Goal: Task Accomplishment & Management: Manage account settings

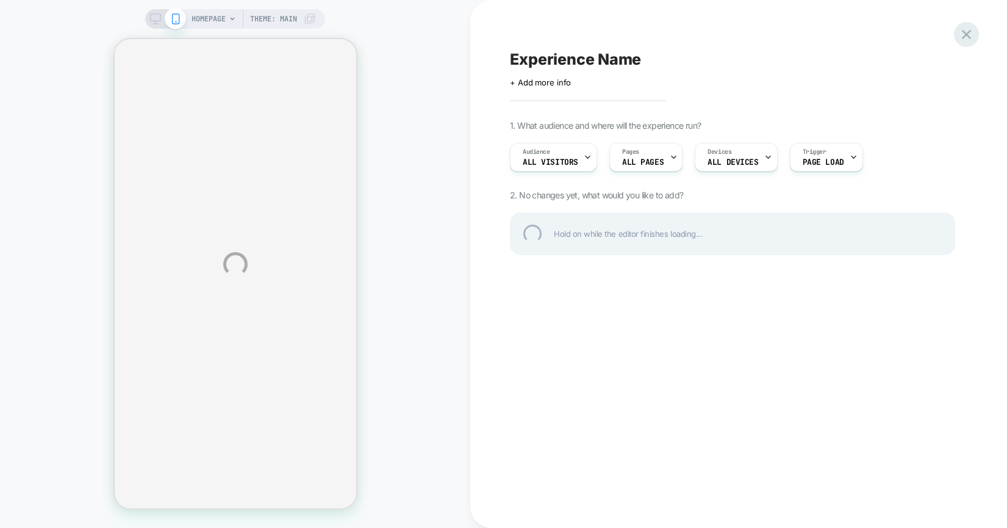
click at [968, 35] on div at bounding box center [966, 34] width 25 height 25
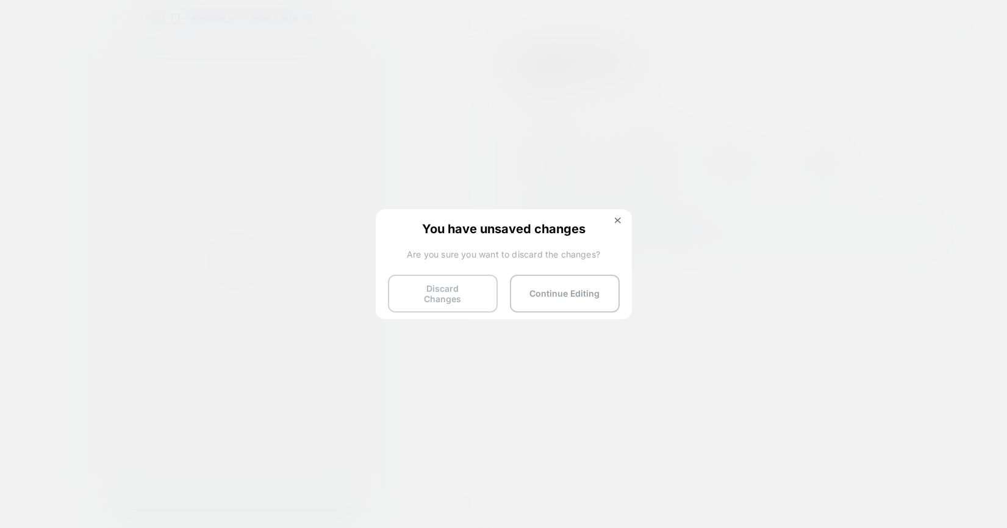
click at [454, 294] on button "Discard Changes" at bounding box center [443, 294] width 110 height 38
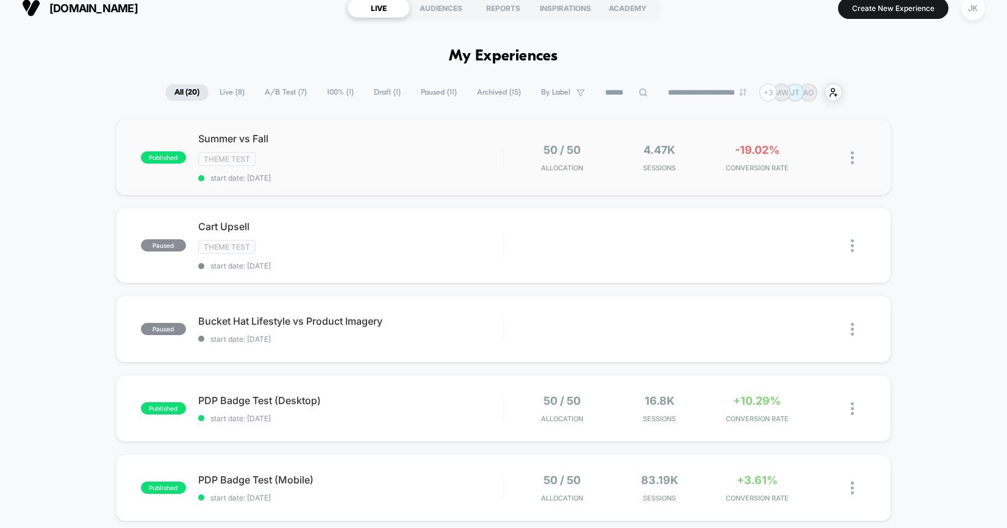
scroll to position [15, 0]
click at [215, 137] on span "Summer vs Fall Click to edit experience details" at bounding box center [350, 137] width 305 height 12
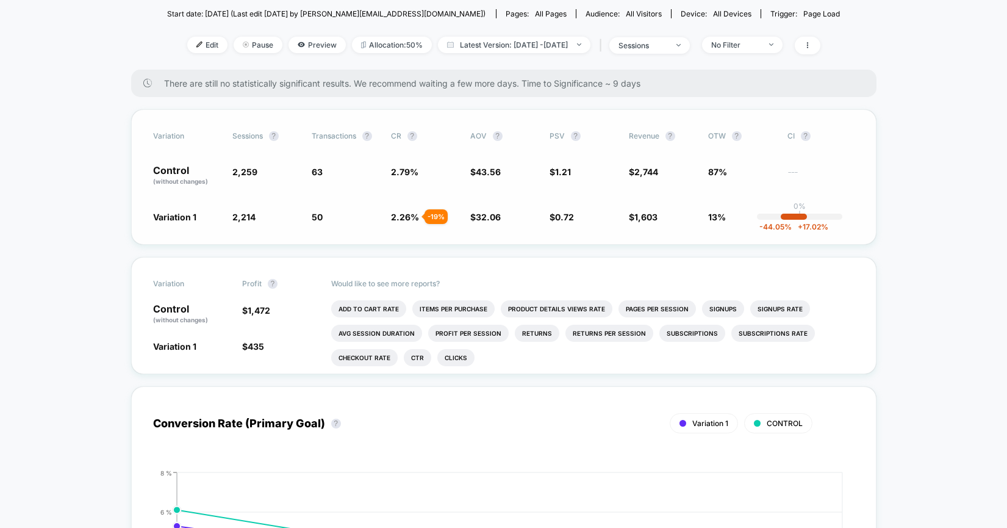
scroll to position [162, 0]
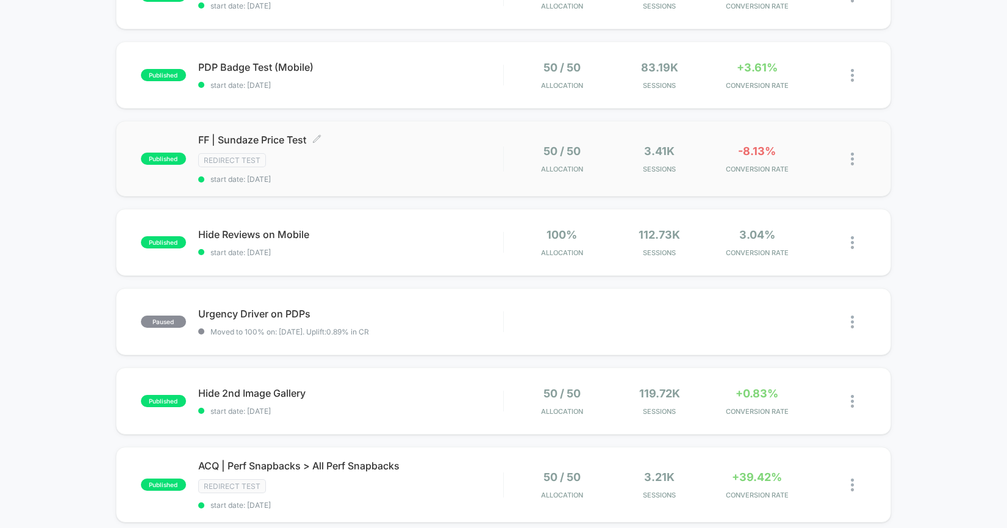
scroll to position [441, 0]
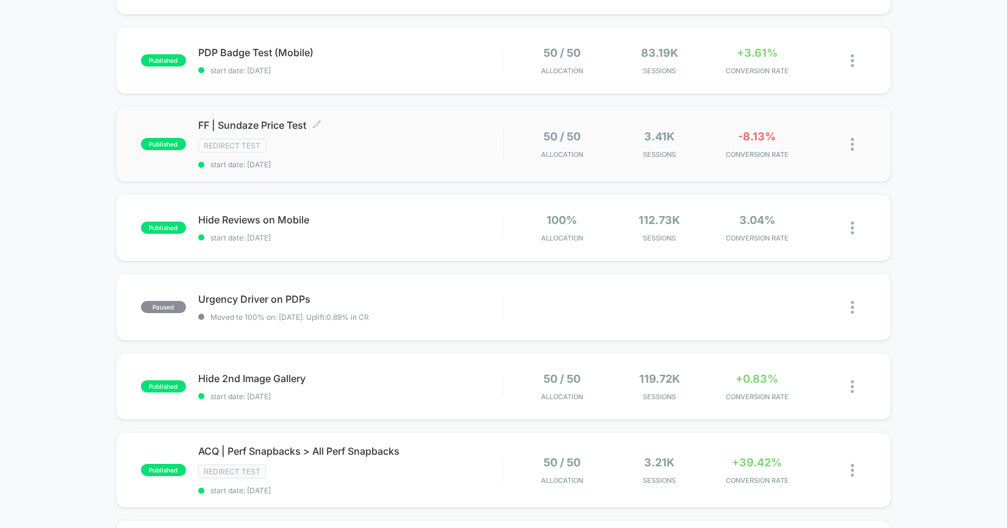
click at [284, 128] on span "FF | Sundaze Price Test Click to edit experience details" at bounding box center [350, 125] width 305 height 12
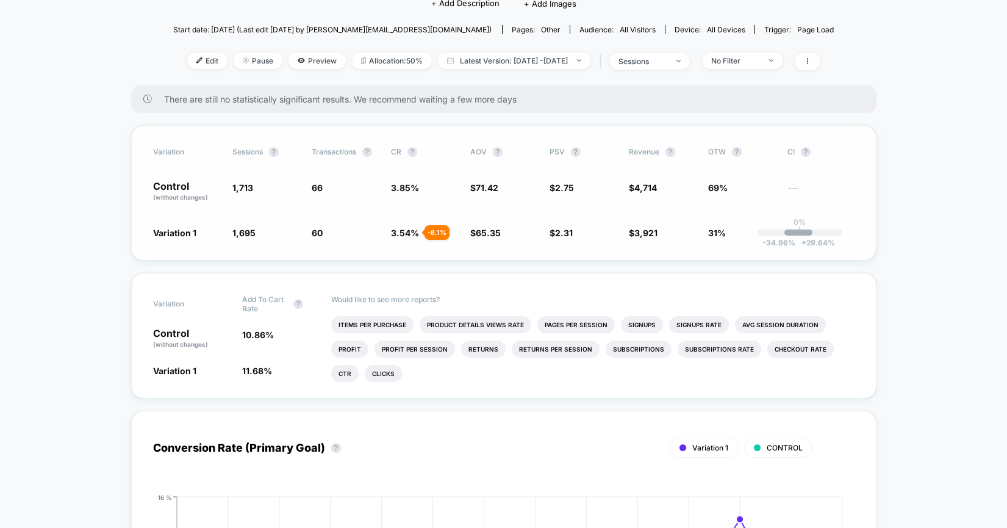
scroll to position [153, 0]
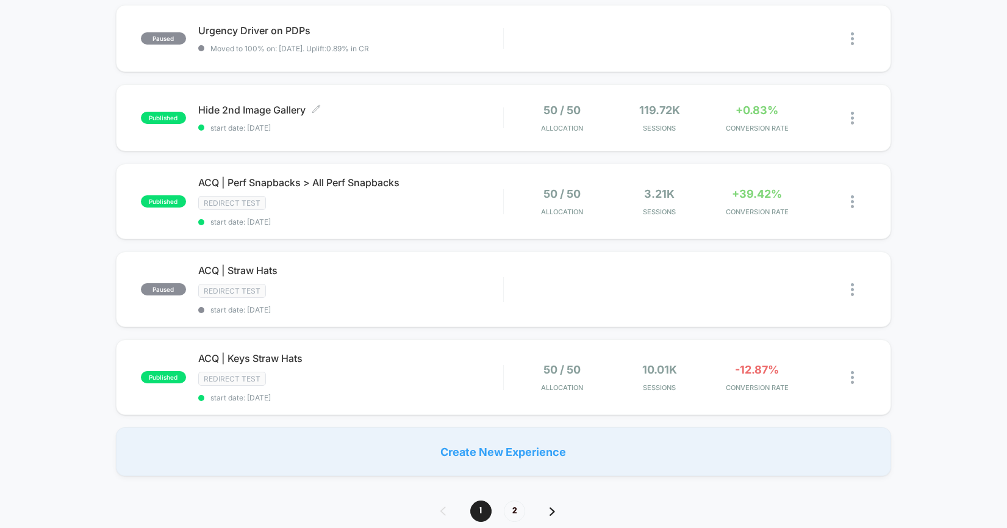
scroll to position [710, 0]
click at [216, 109] on span "Hide 2nd Image Gallery Click to edit experience details" at bounding box center [350, 109] width 305 height 12
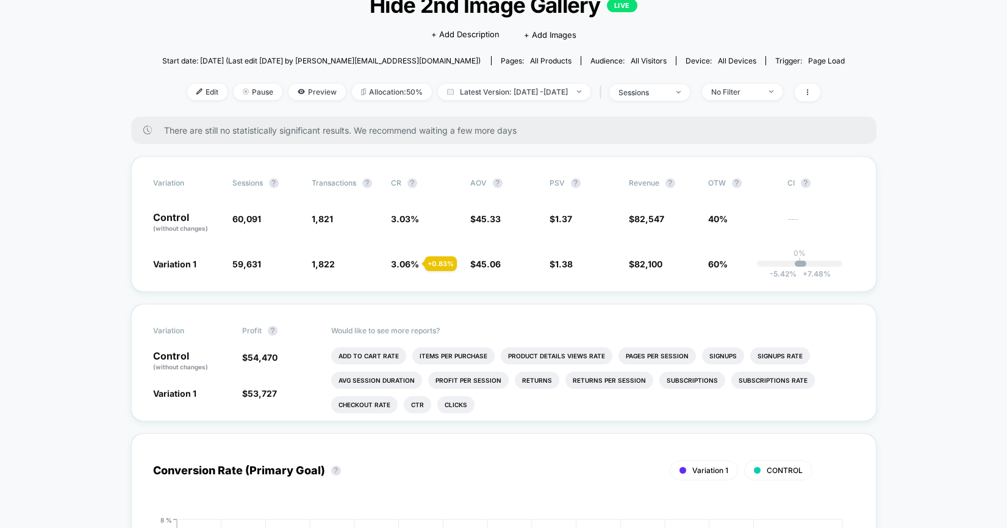
scroll to position [89, 0]
click at [489, 219] on span "45.33" at bounding box center [488, 219] width 25 height 10
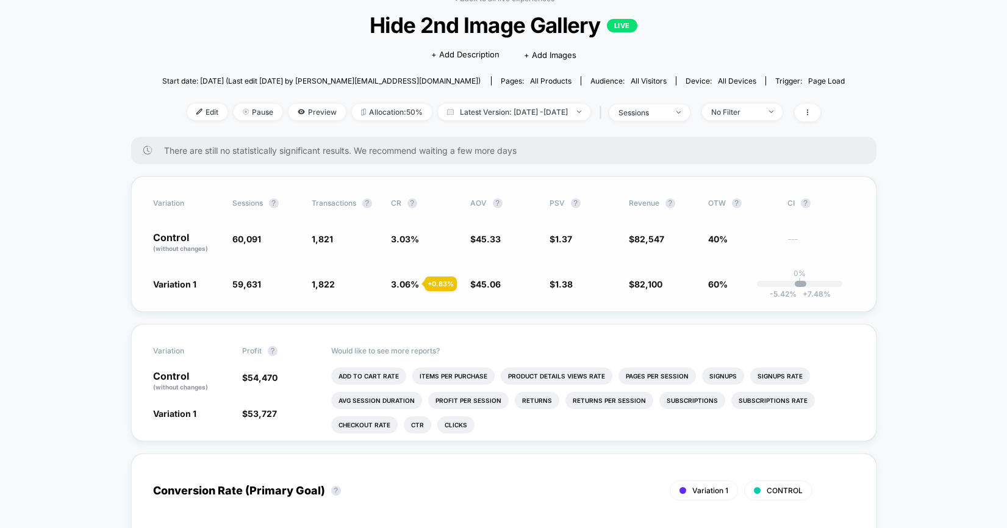
scroll to position [63, 0]
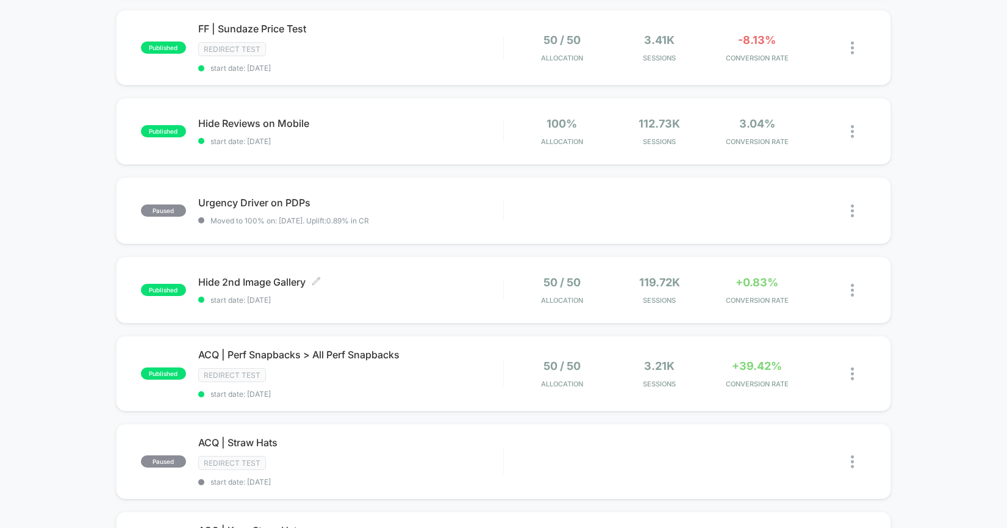
scroll to position [566, 0]
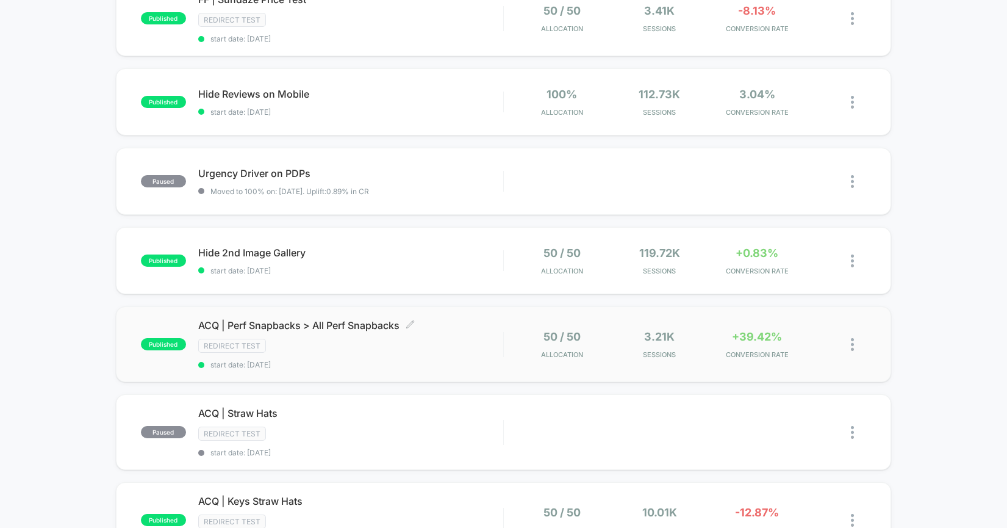
click at [334, 323] on span "ACQ | Perf Snapbacks > All Perf Snapbacks Click to edit experience details" at bounding box center [350, 325] width 305 height 12
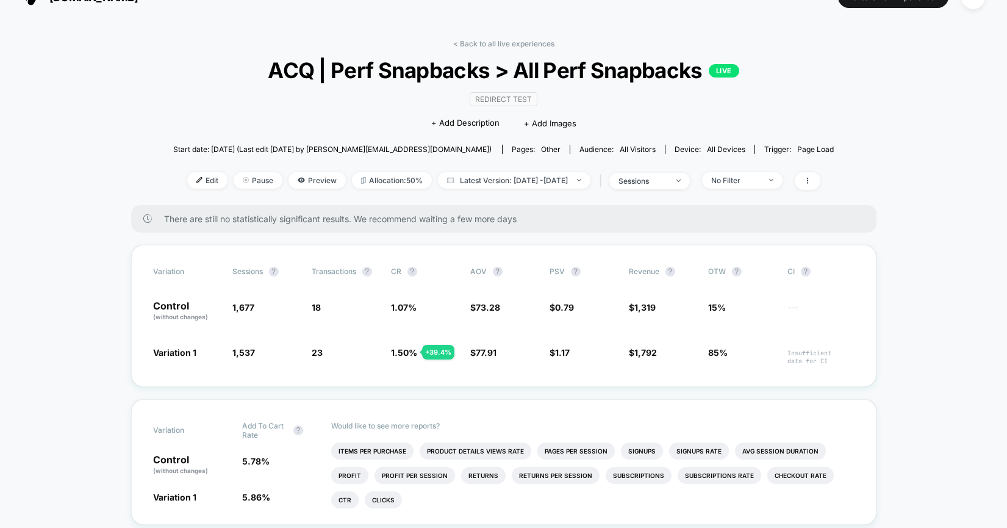
scroll to position [24, 0]
click at [431, 70] on span "ACQ | Perf Snapbacks > All Perf Snapbacks LIVE" at bounding box center [503, 71] width 595 height 26
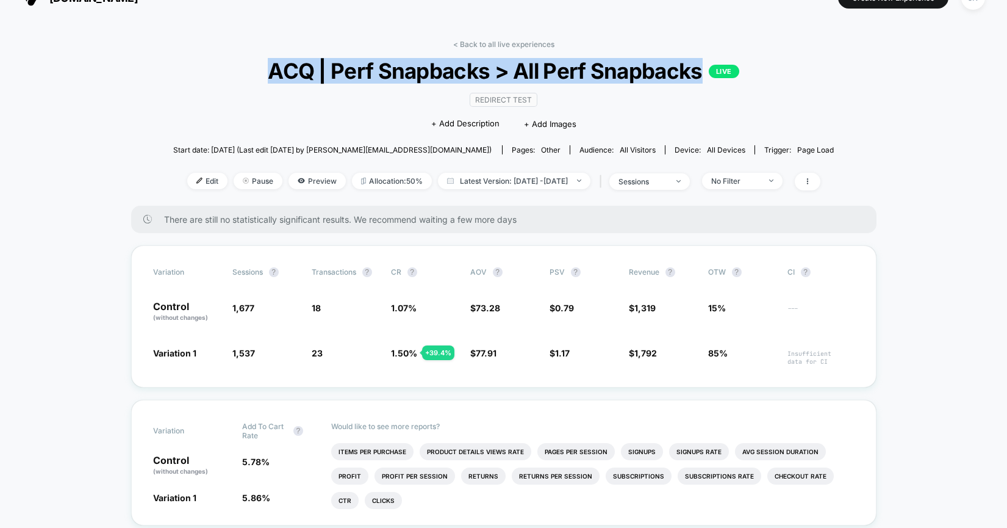
click at [431, 70] on span "ACQ | Perf Snapbacks > All Perf Snapbacks LIVE" at bounding box center [503, 71] width 595 height 26
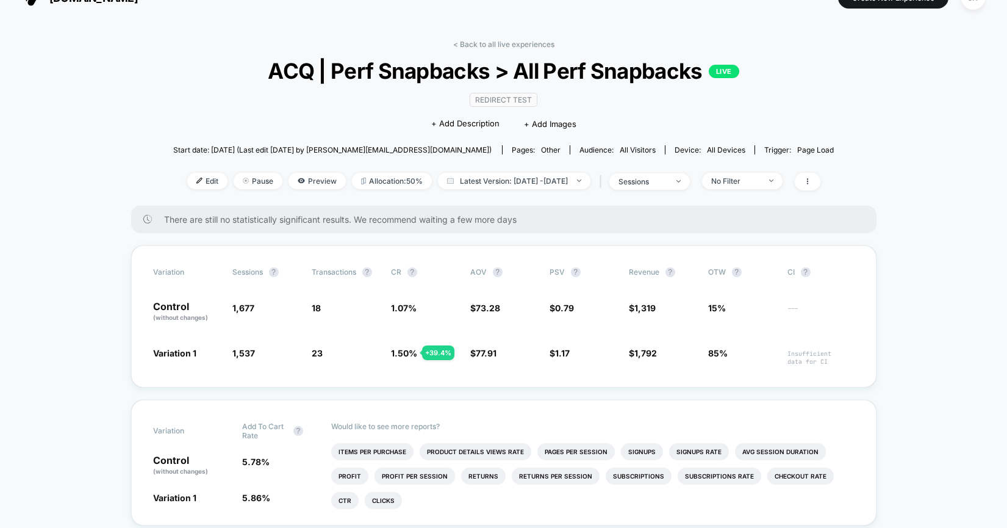
click at [449, 71] on span "ACQ | Perf Snapbacks > All Perf Snapbacks LIVE" at bounding box center [503, 71] width 595 height 26
click at [294, 179] on span "Preview" at bounding box center [317, 181] width 57 height 16
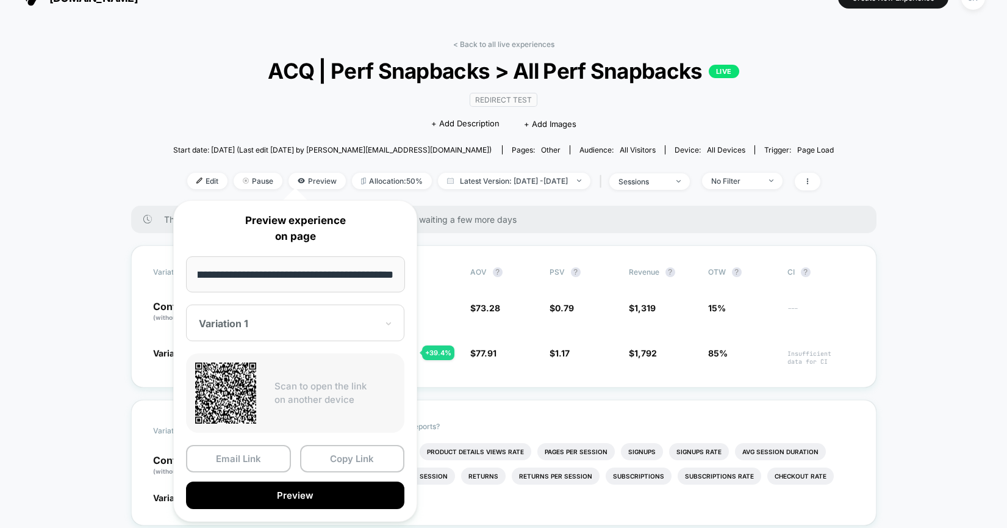
scroll to position [0, 0]
click at [245, 324] on div at bounding box center [288, 323] width 178 height 12
click at [235, 385] on div "CONTROL" at bounding box center [295, 387] width 206 height 22
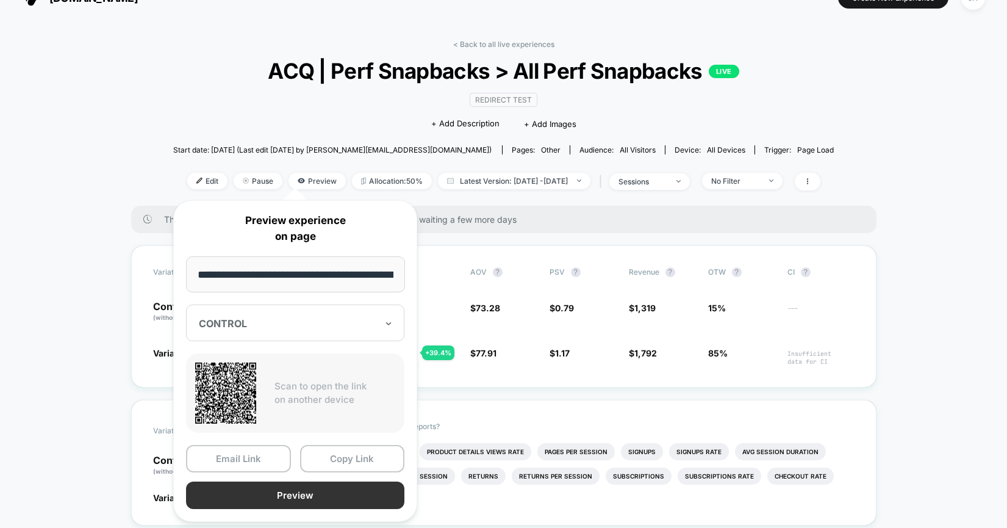
click at [253, 491] on button "Preview" at bounding box center [295, 494] width 218 height 27
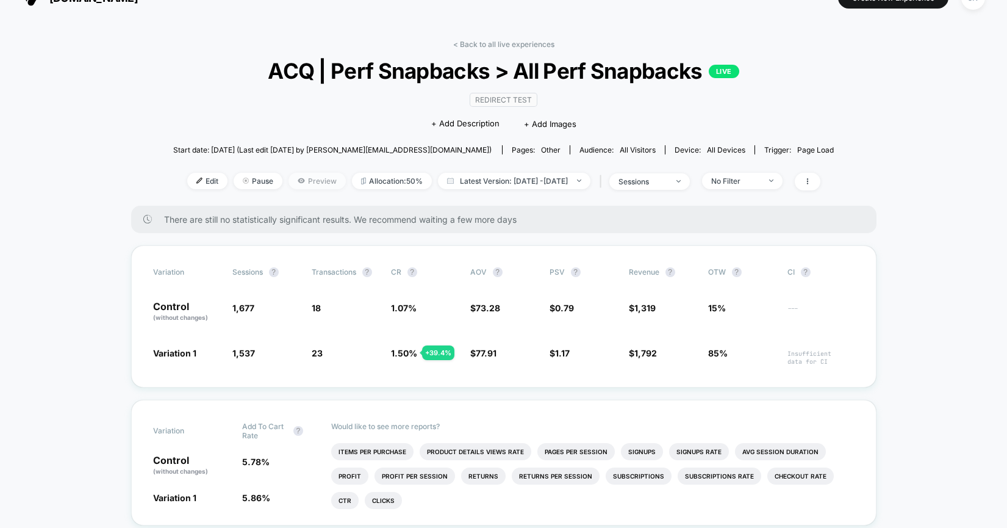
click at [298, 181] on icon at bounding box center [301, 180] width 7 height 5
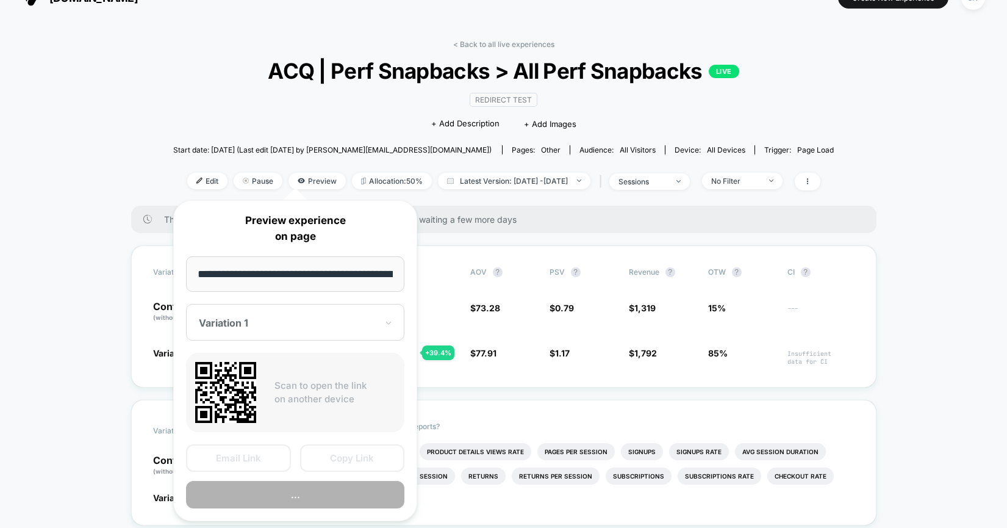
scroll to position [0, 143]
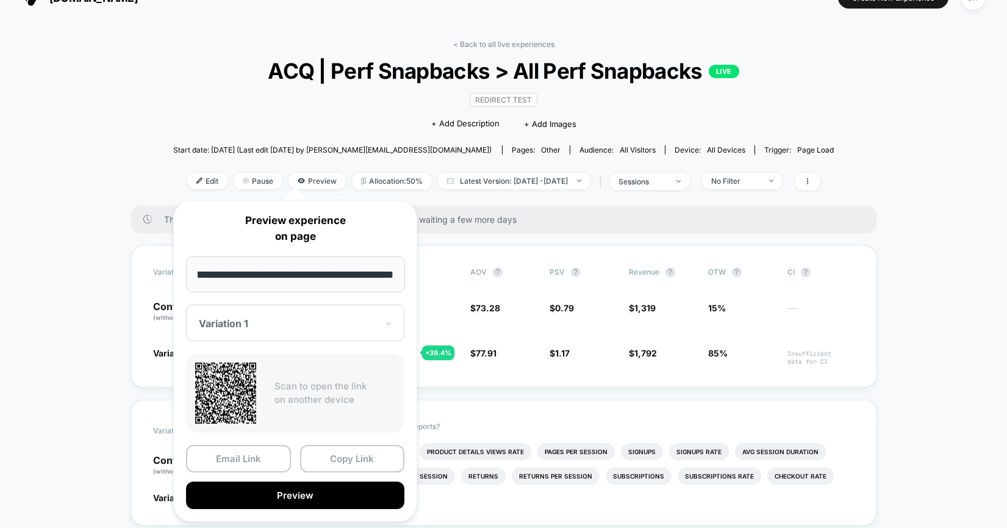
click at [270, 324] on div at bounding box center [288, 323] width 178 height 12
click at [251, 371] on div "Variation 1" at bounding box center [295, 366] width 206 height 22
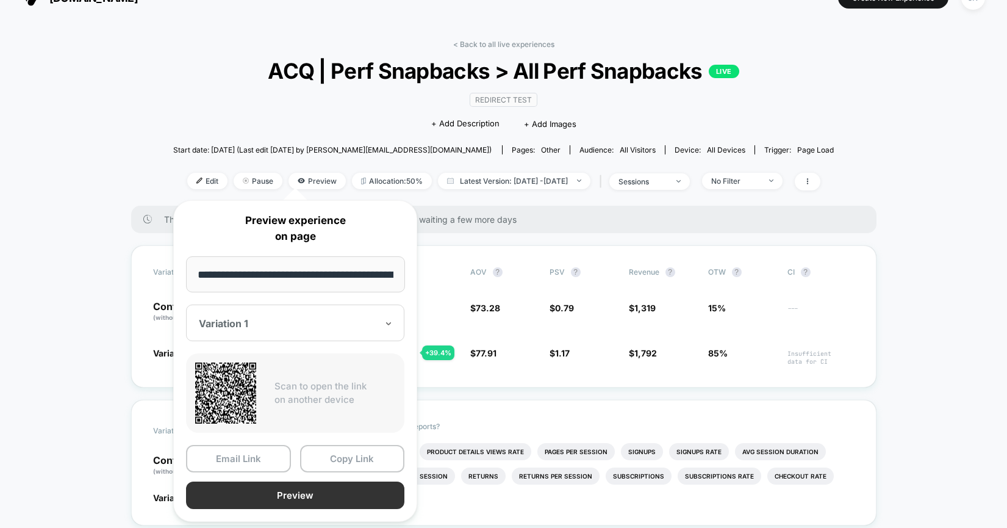
click at [254, 482] on button "Preview" at bounding box center [295, 494] width 218 height 27
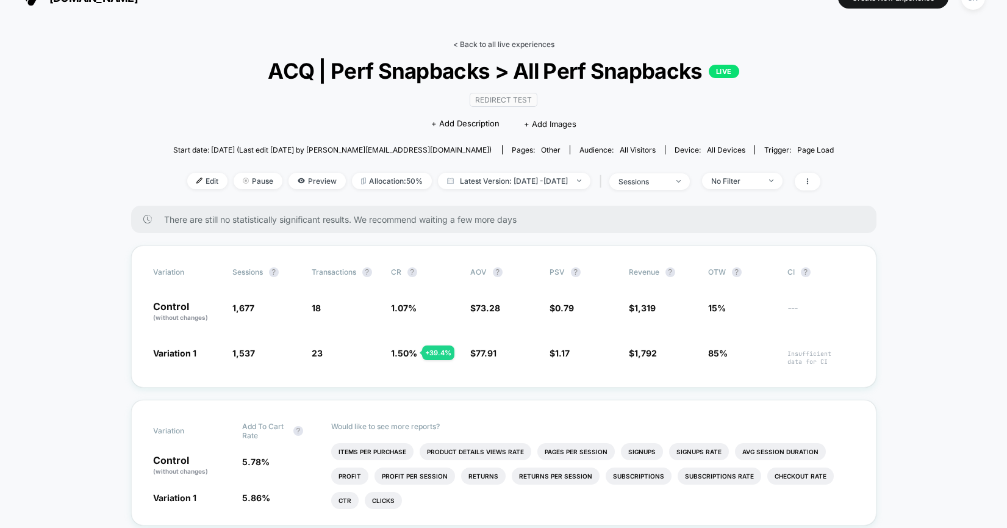
click at [533, 43] on link "< Back to all live experiences" at bounding box center [503, 44] width 101 height 9
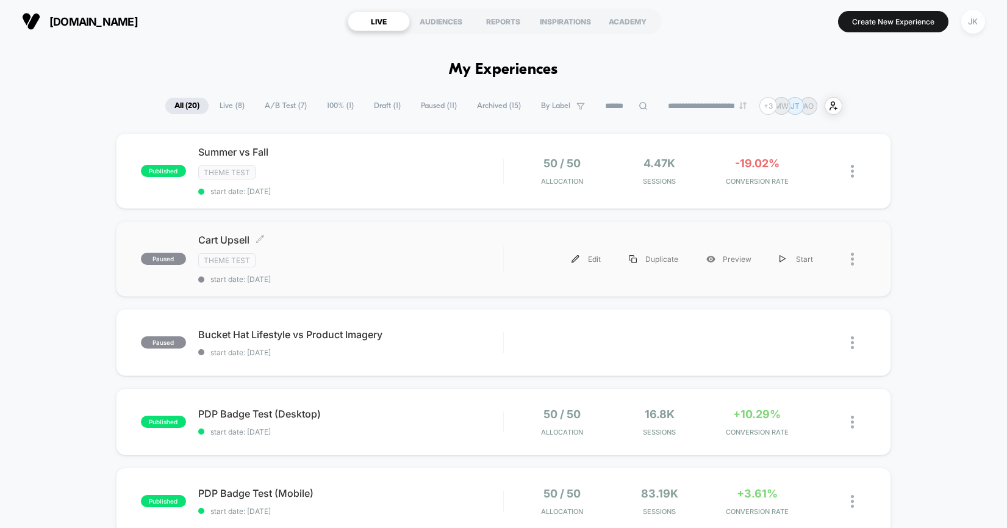
click at [228, 234] on span "Cart Upsell Click to edit experience details" at bounding box center [350, 240] width 305 height 12
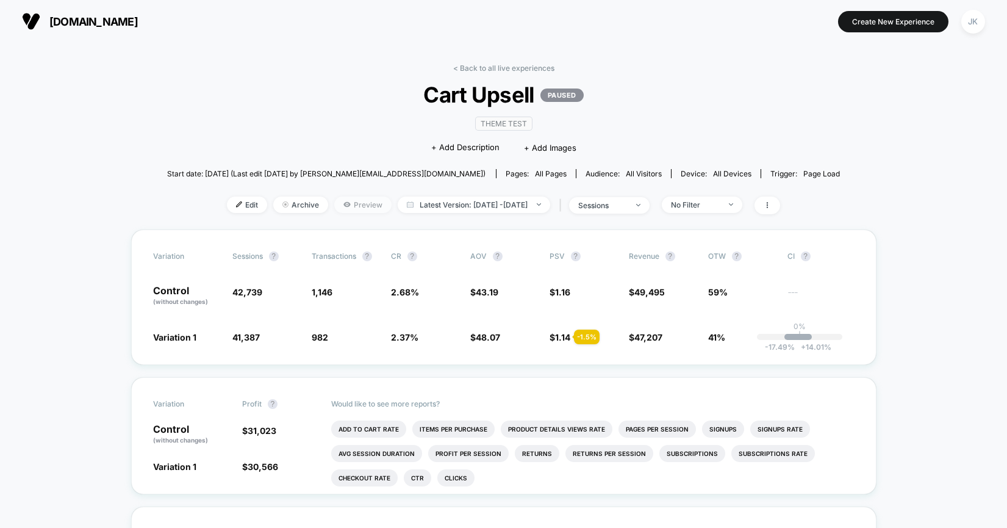
click at [334, 206] on span "Preview" at bounding box center [362, 204] width 57 height 16
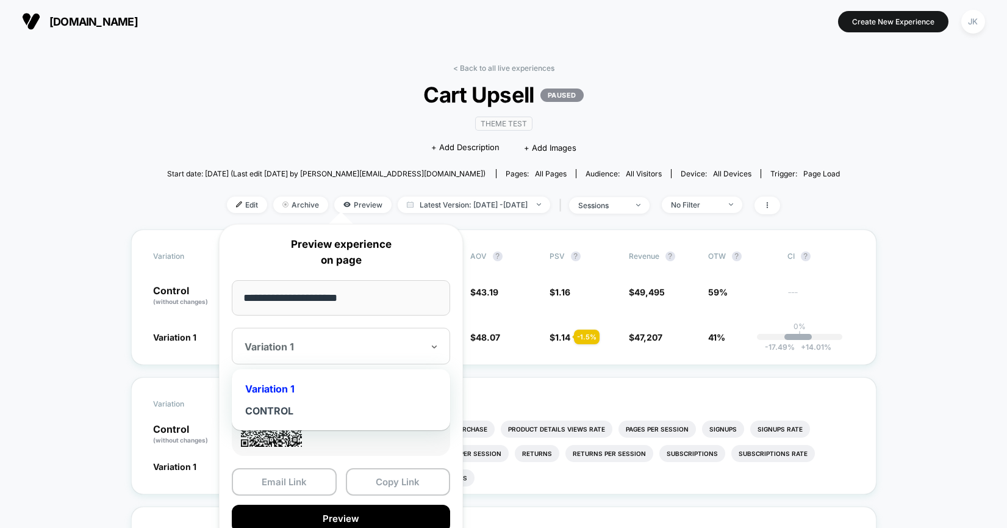
click at [296, 348] on div at bounding box center [334, 346] width 178 height 12
click at [274, 414] on div "CONTROL" at bounding box center [341, 411] width 206 height 22
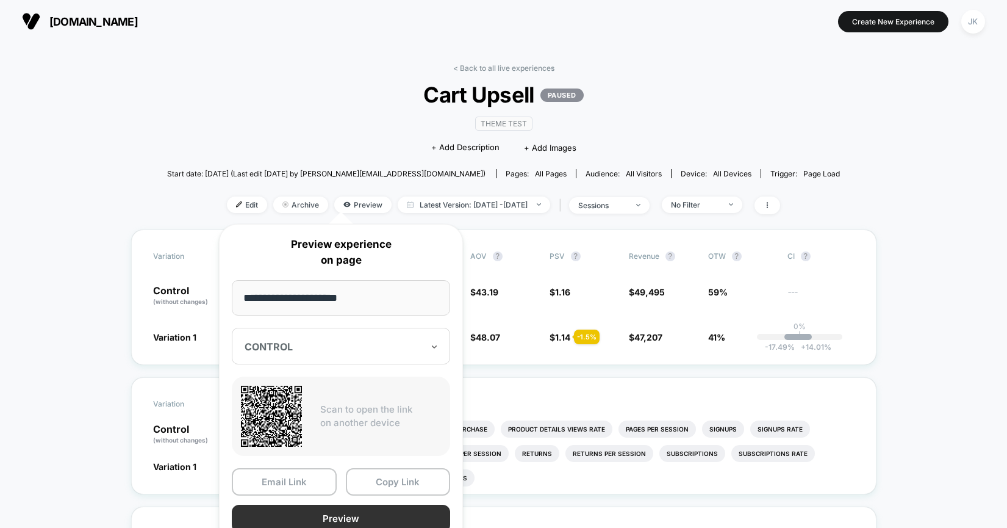
click at [337, 516] on button "Preview" at bounding box center [341, 518] width 218 height 27
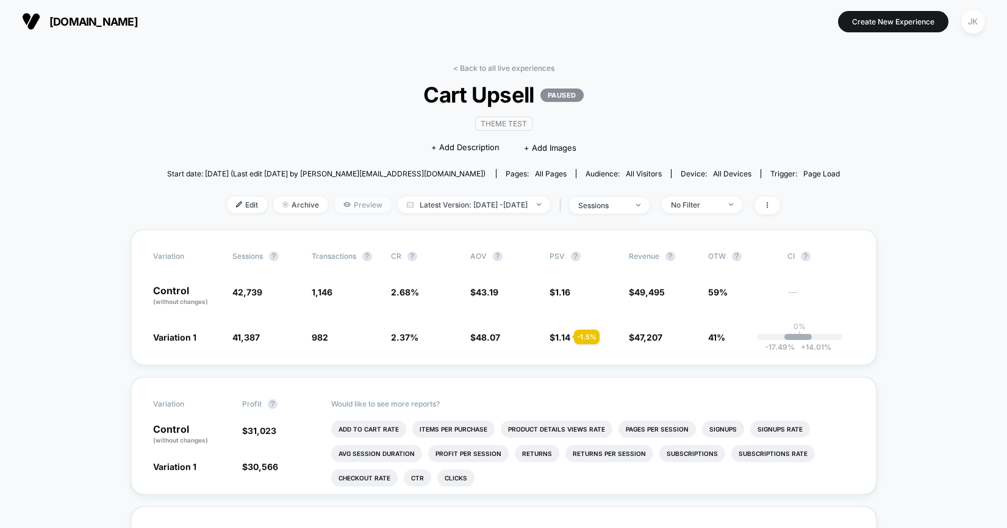
click at [341, 205] on span "Preview" at bounding box center [362, 204] width 57 height 16
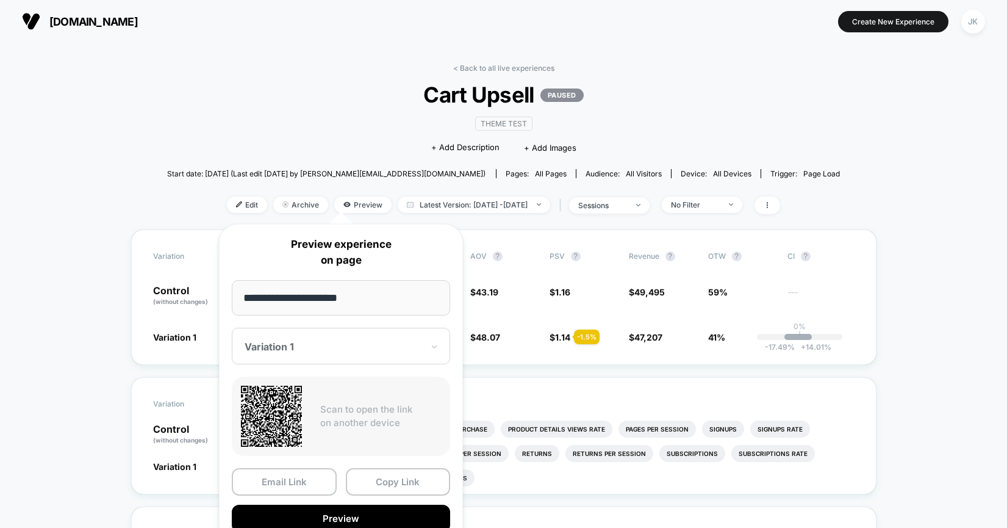
click at [310, 336] on div "Variation 1" at bounding box center [341, 346] width 218 height 37
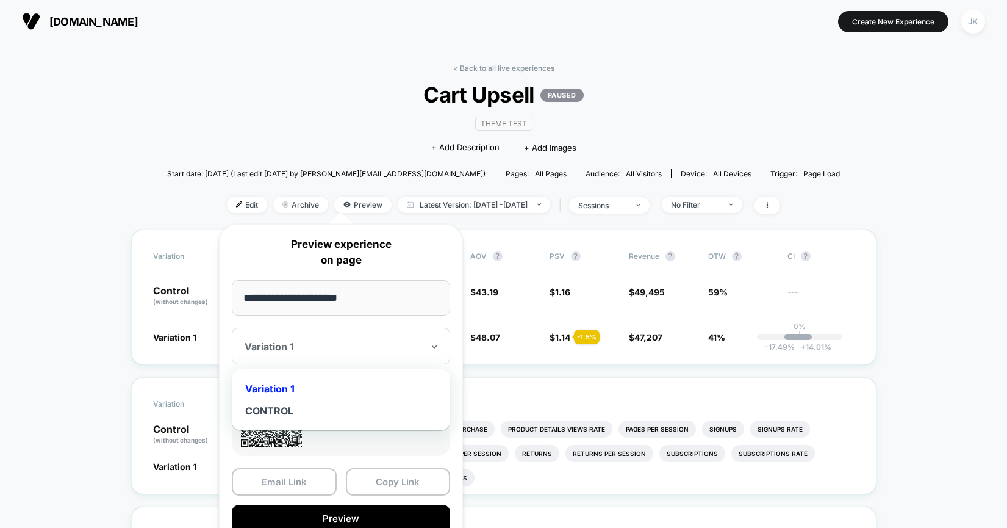
click at [281, 391] on div "Variation 1" at bounding box center [341, 389] width 206 height 22
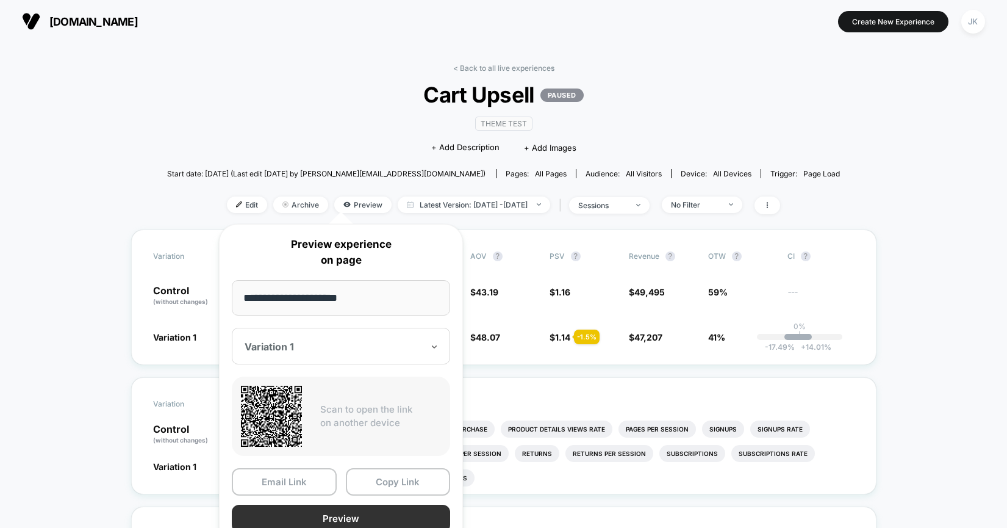
click at [328, 520] on button "Preview" at bounding box center [341, 518] width 218 height 27
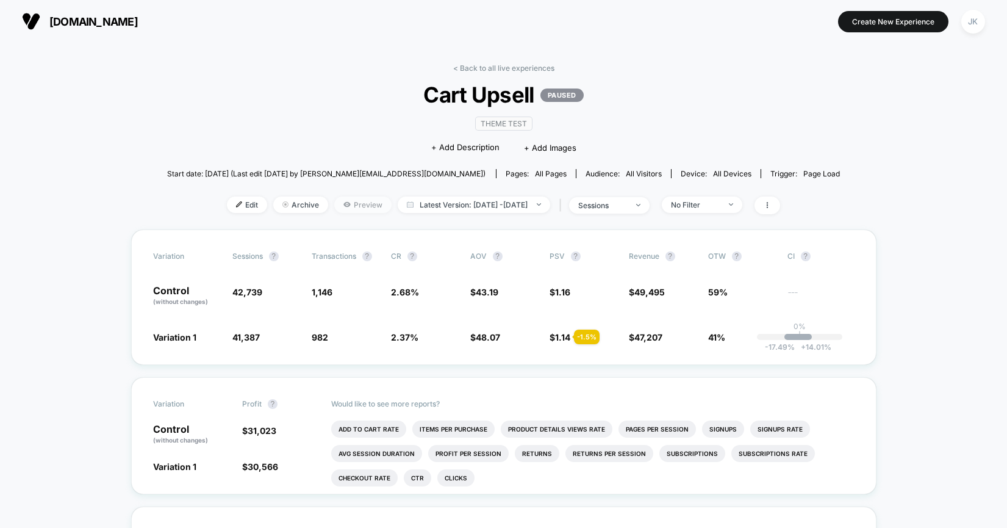
click at [334, 203] on span "Preview" at bounding box center [362, 204] width 57 height 16
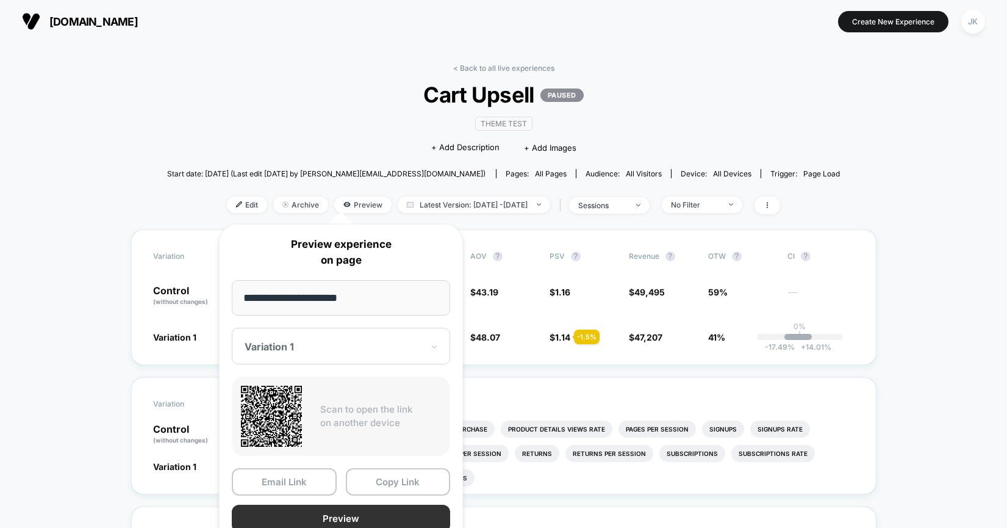
click at [302, 515] on button "Preview" at bounding box center [341, 518] width 218 height 27
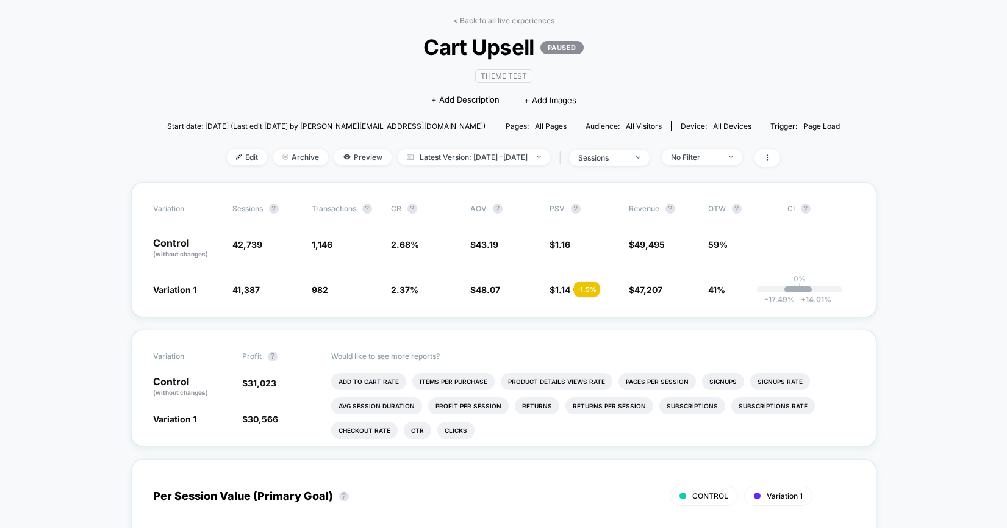
scroll to position [55, 0]
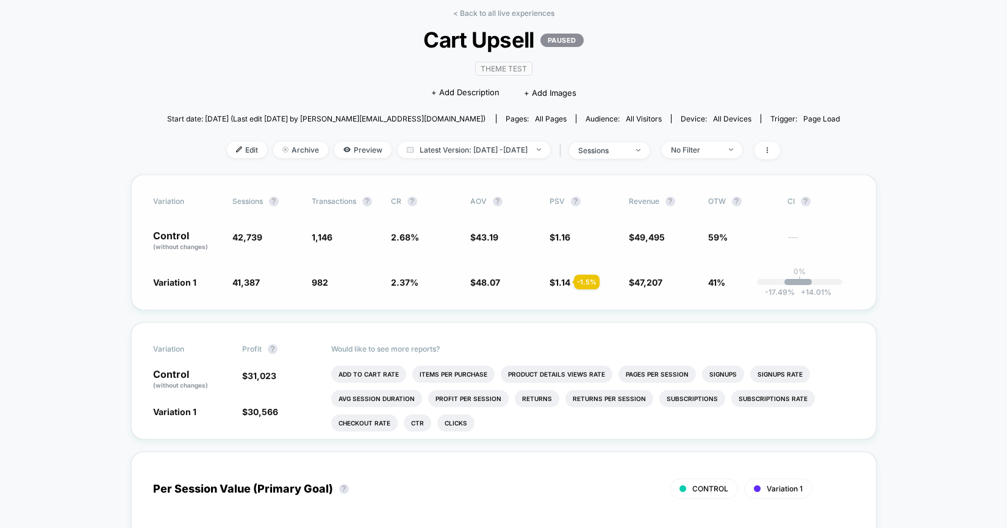
click at [403, 236] on span "2.68 %" at bounding box center [405, 237] width 28 height 10
drag, startPoint x: 393, startPoint y: 237, endPoint x: 417, endPoint y: 237, distance: 24.4
click at [417, 237] on div "Control (without changes) 42,739 1,146 2.68 % $ 43.19 $ 1.16 $ 49,495 59% ---" at bounding box center [504, 241] width 702 height 21
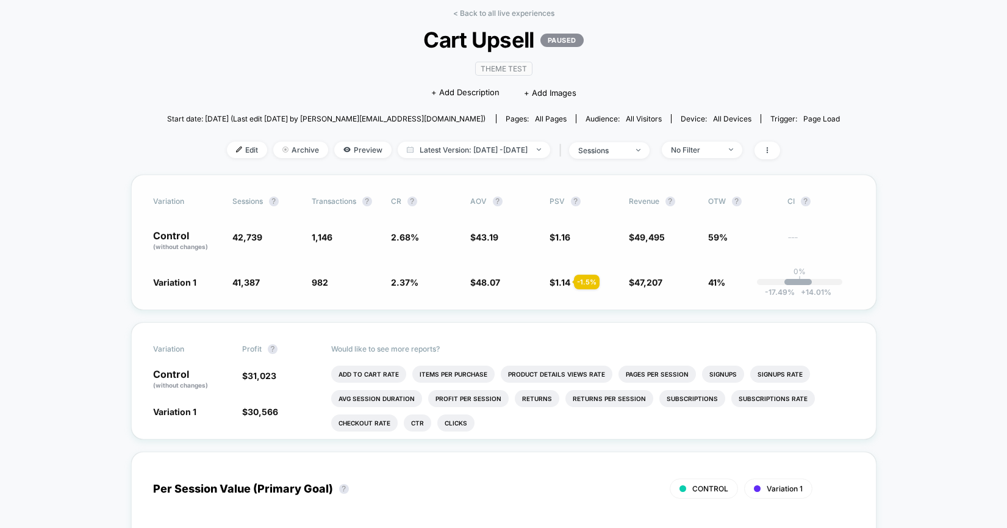
click at [624, 240] on div "Control (without changes) 42,739 1,146 2.68 % $ 43.19 $ 1.16 $ 49,495 59% ---" at bounding box center [504, 241] width 702 height 21
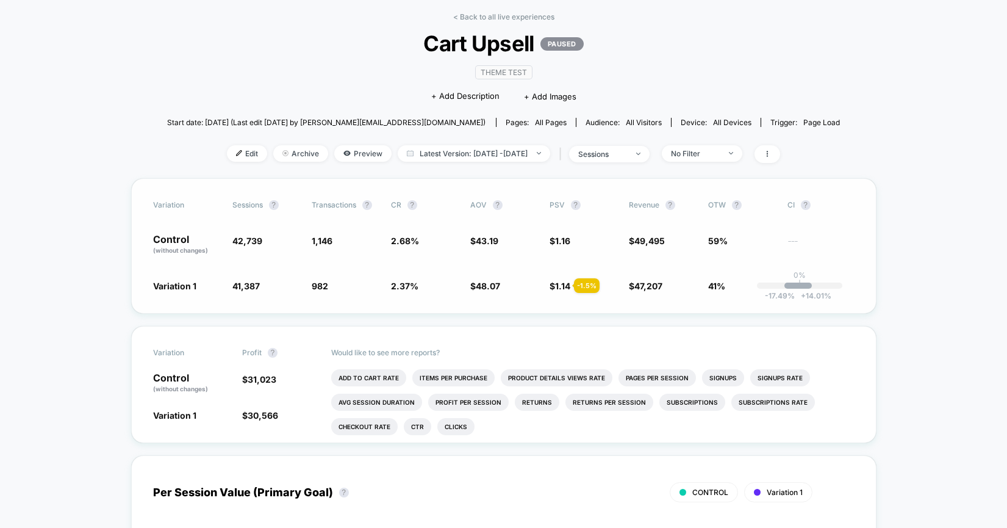
scroll to position [45, 0]
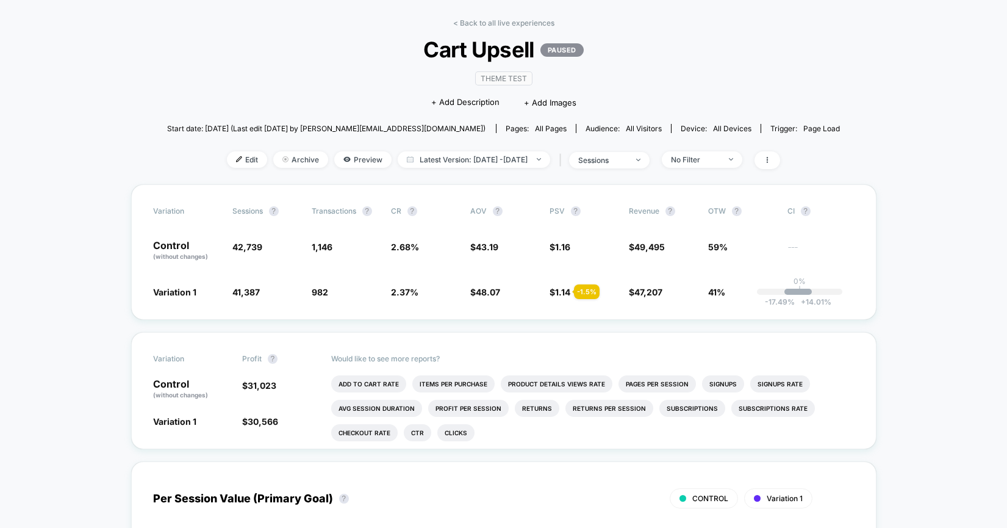
click at [503, 81] on span "Theme Test" at bounding box center [503, 78] width 57 height 14
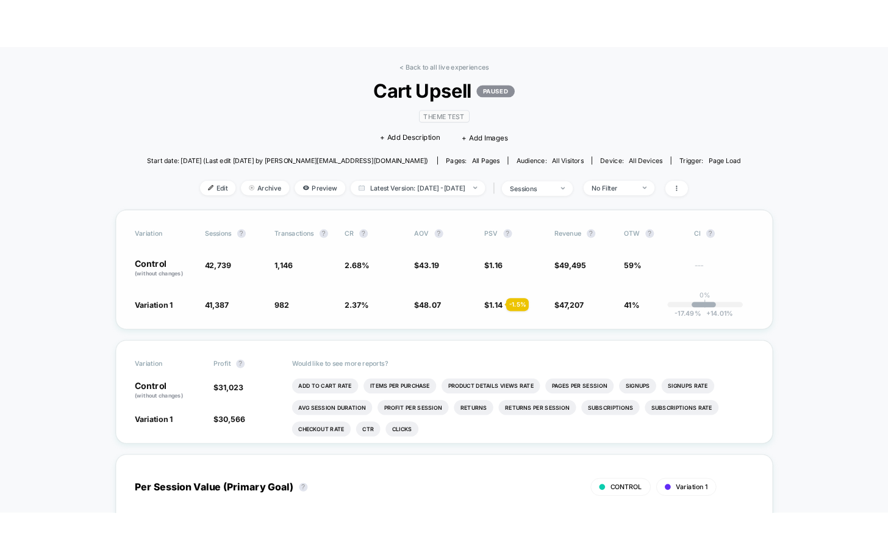
scroll to position [25, 0]
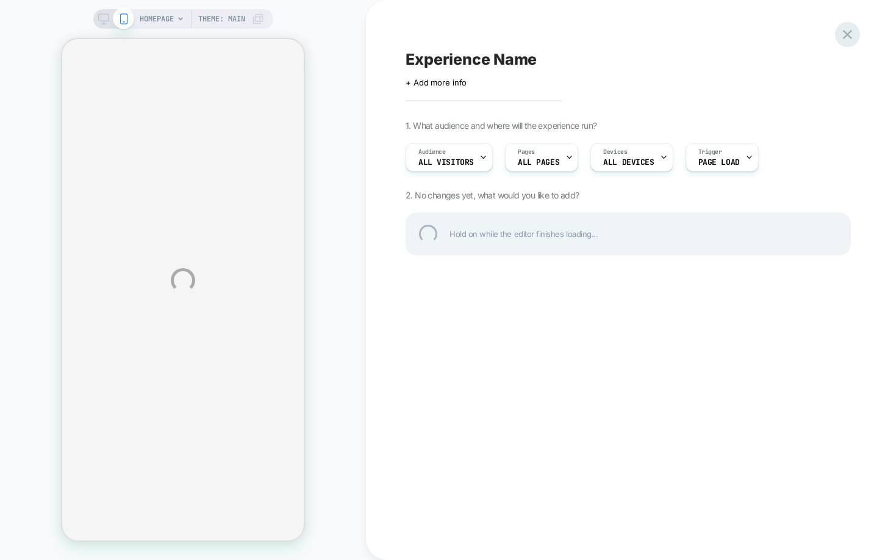
click at [851, 32] on div at bounding box center [847, 34] width 25 height 25
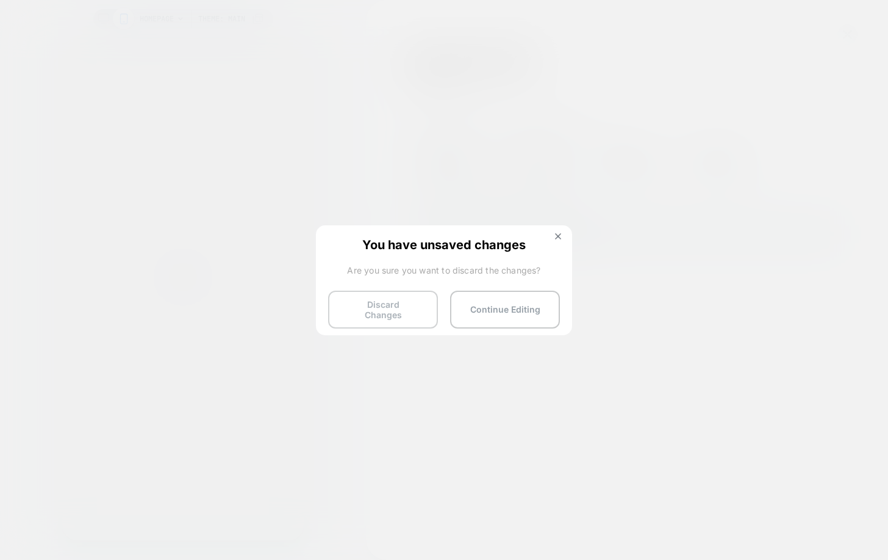
click at [384, 301] on button "Discard Changes" at bounding box center [383, 309] width 110 height 38
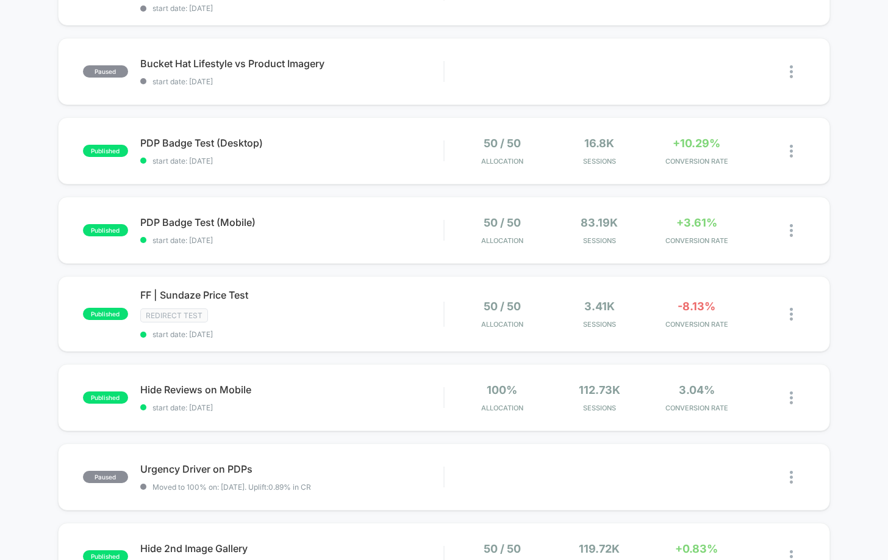
scroll to position [274, 0]
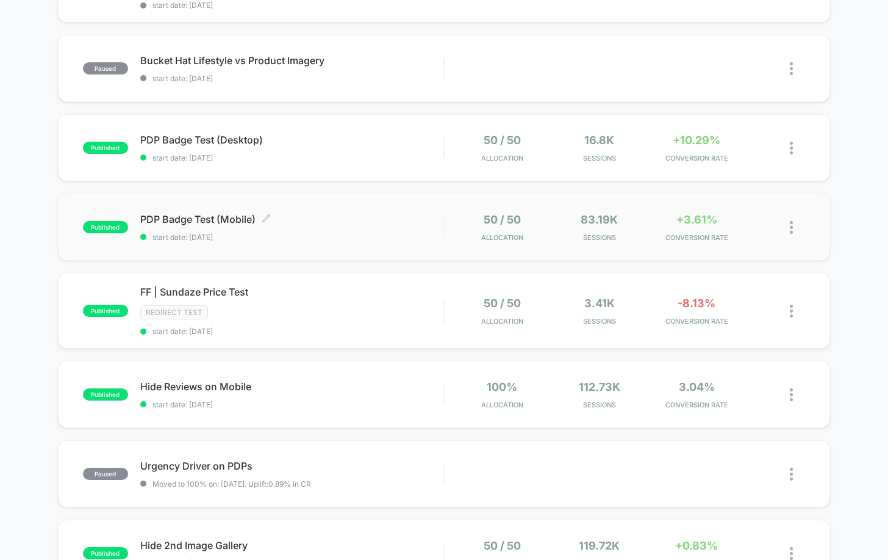
click at [225, 215] on span "PDP Badge Test (Mobile) Click to edit experience details" at bounding box center [292, 219] width 304 height 12
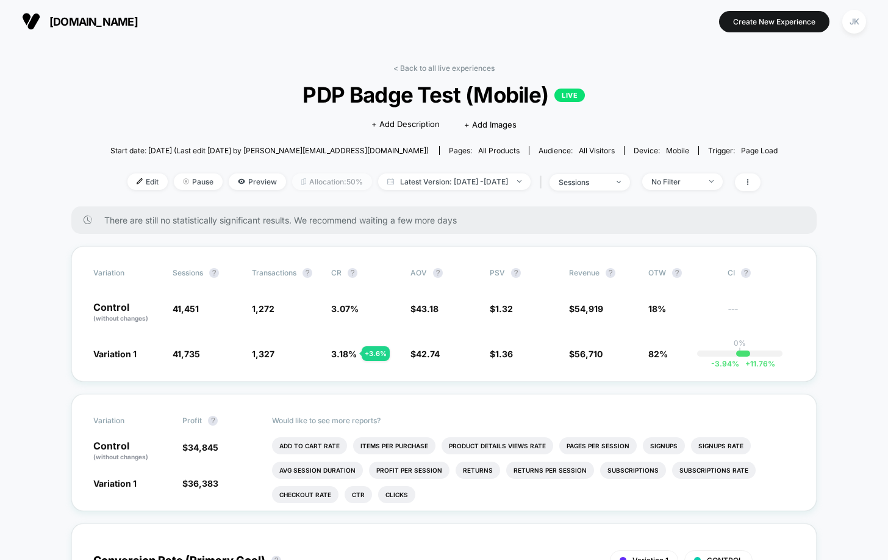
click at [307, 176] on span "Allocation: 50%" at bounding box center [332, 181] width 80 height 16
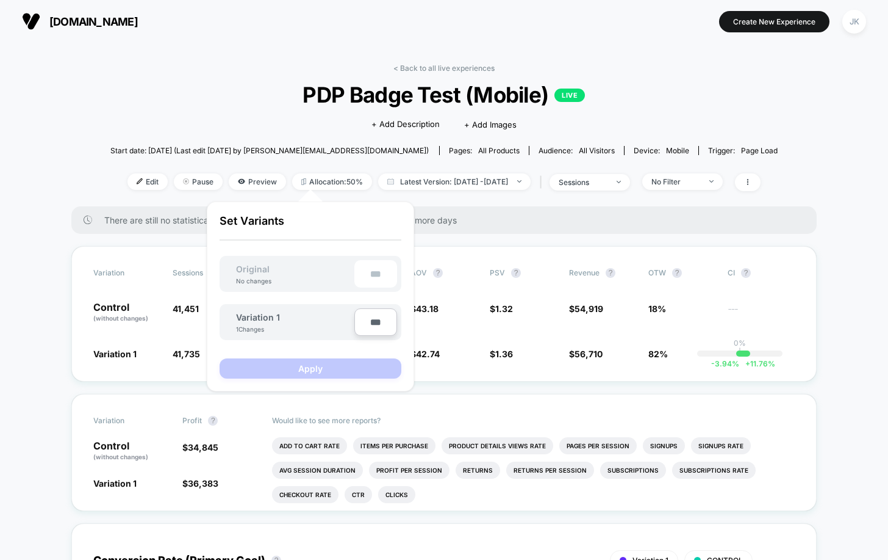
click at [381, 327] on input "***" at bounding box center [376, 321] width 43 height 27
type input "****"
type input "**"
type input "***"
type input "**"
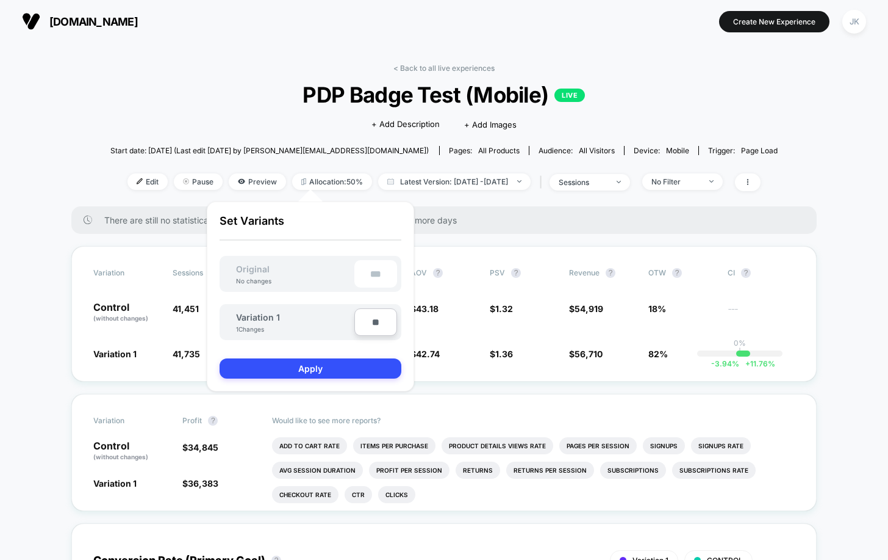
type input "***"
type input "**"
type input "****"
click at [359, 366] on button "Apply" at bounding box center [311, 368] width 182 height 20
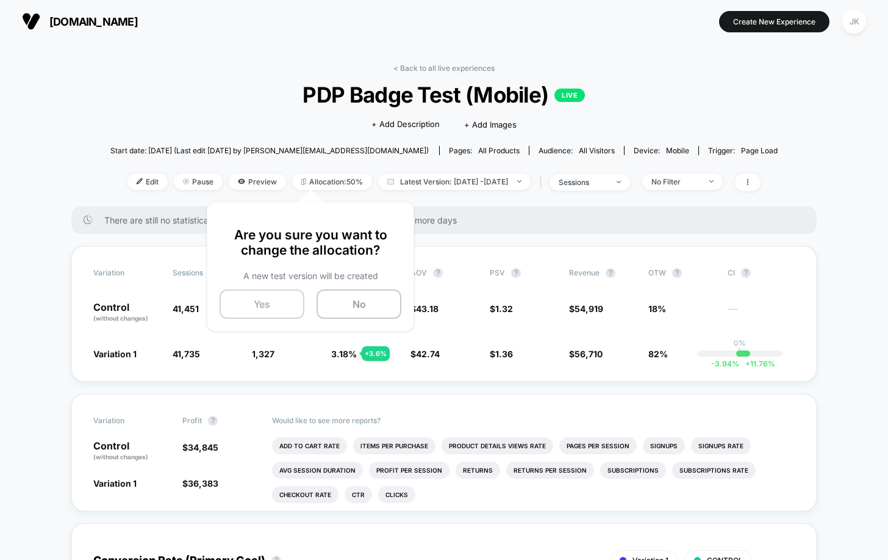
click at [277, 305] on button "Yes" at bounding box center [262, 303] width 85 height 29
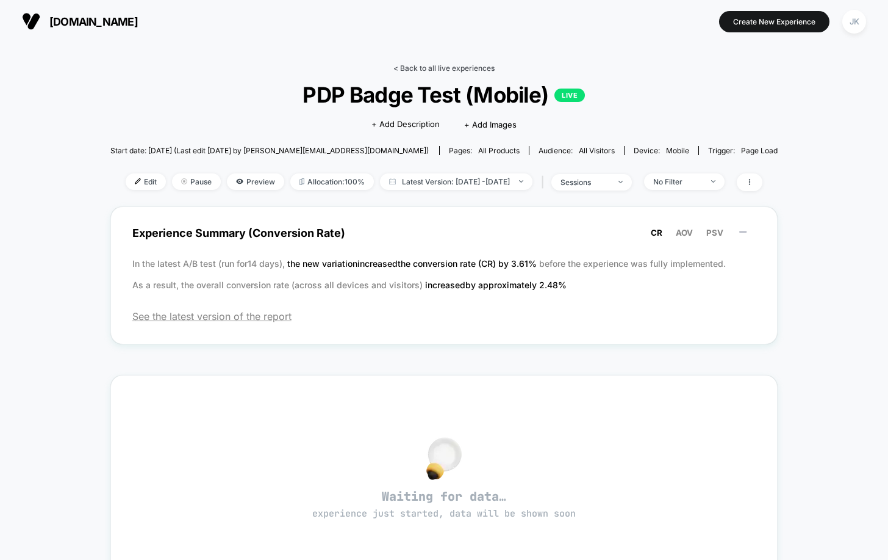
click at [433, 69] on link "< Back to all live experiences" at bounding box center [444, 67] width 101 height 9
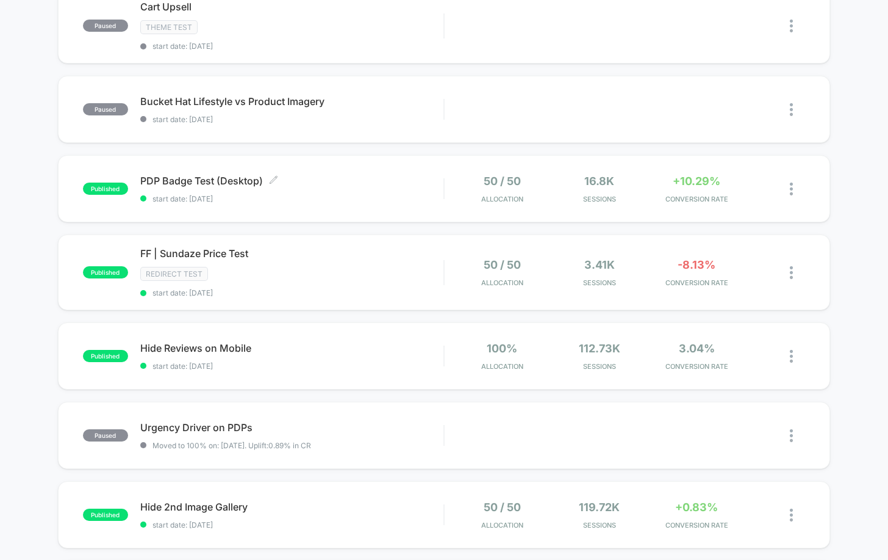
scroll to position [328, 0]
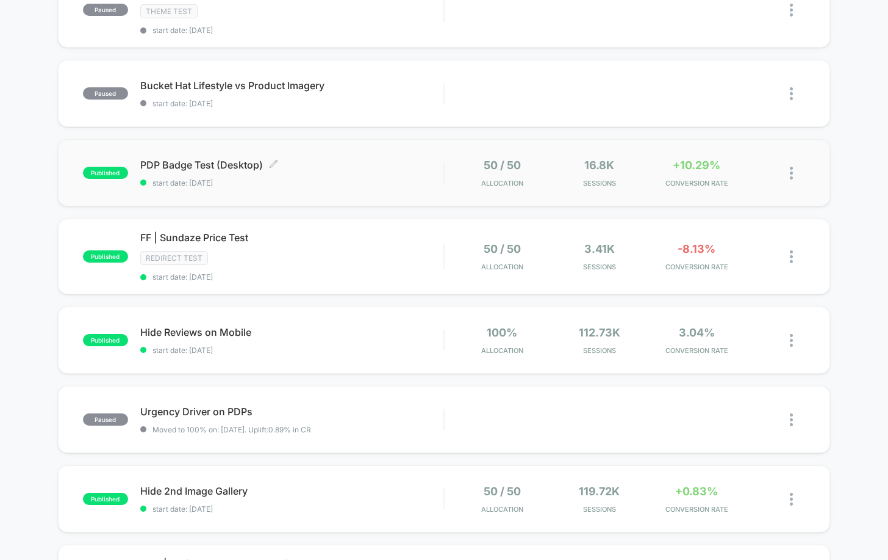
click at [334, 170] on div "PDP Badge Test (Desktop) Click to edit experience details Click to edit experie…" at bounding box center [292, 173] width 304 height 29
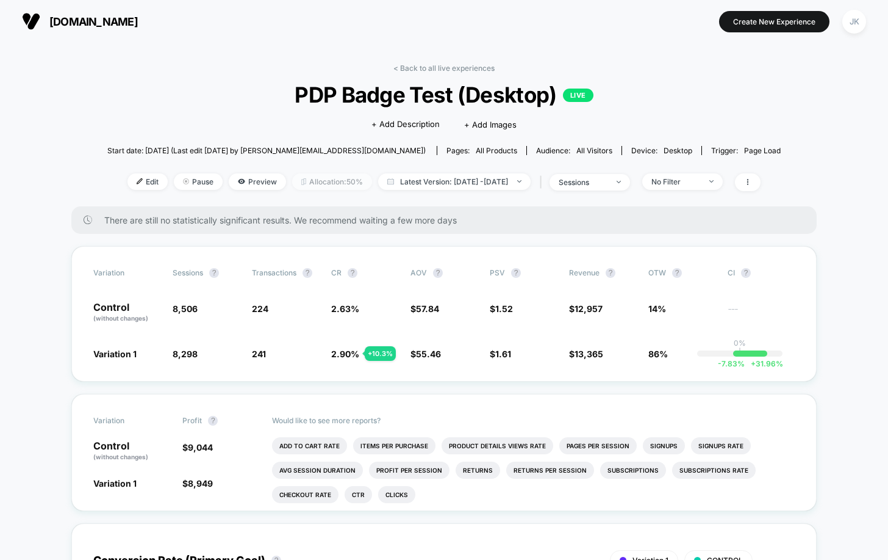
click at [317, 179] on span "Allocation: 50%" at bounding box center [332, 181] width 80 height 16
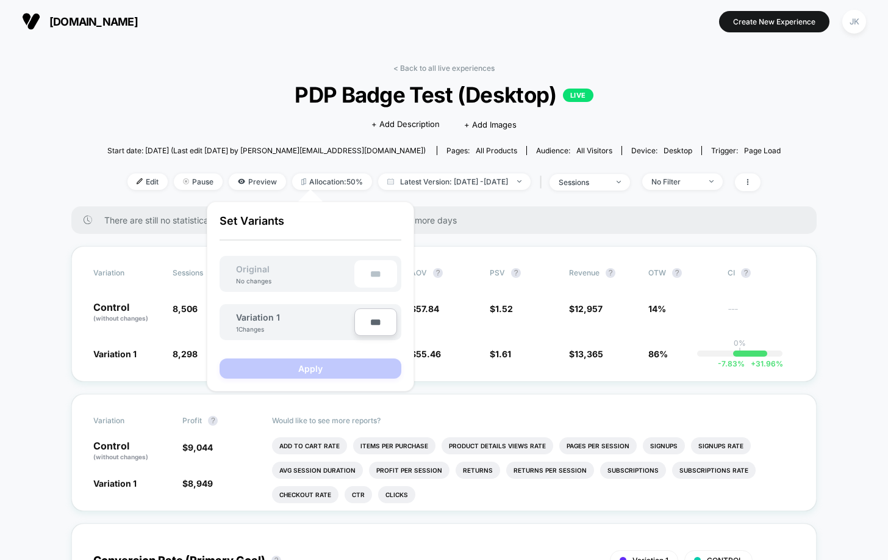
click at [376, 316] on input "***" at bounding box center [376, 321] width 43 height 27
type input "***"
type input "**"
type input "***"
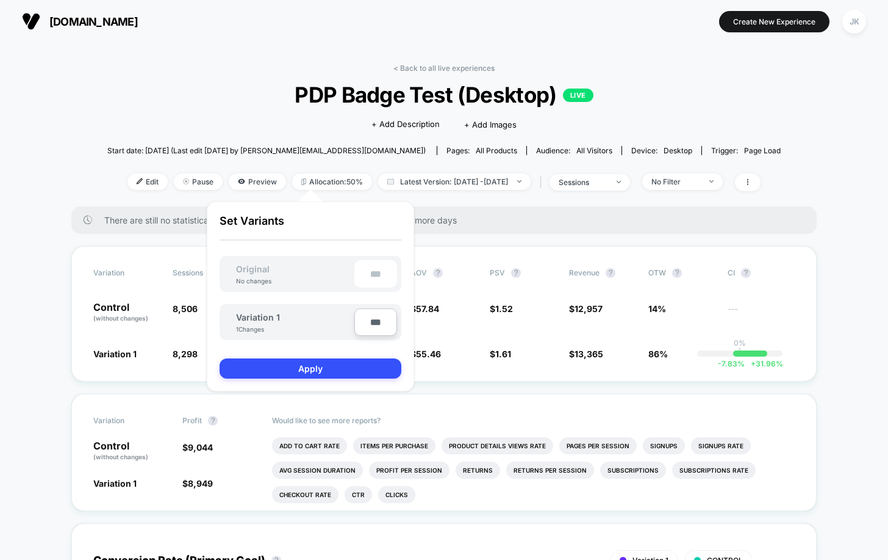
type input "**"
type input "****"
click at [353, 372] on button "Apply" at bounding box center [311, 368] width 182 height 20
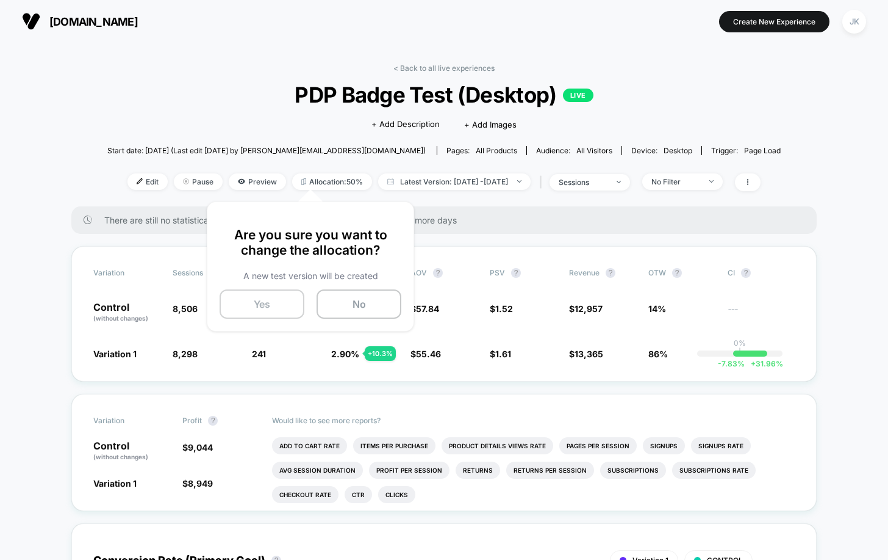
click at [266, 295] on button "Yes" at bounding box center [262, 303] width 85 height 29
